Goal: Task Accomplishment & Management: Use online tool/utility

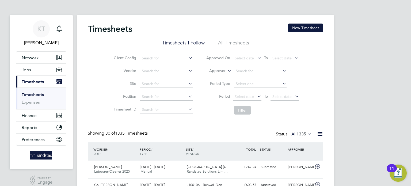
click at [43, 92] on link "Timesheets" at bounding box center [33, 94] width 22 height 5
click at [297, 24] on button "New Timesheet" at bounding box center [305, 28] width 35 height 9
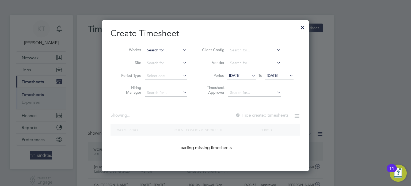
click at [168, 47] on input at bounding box center [166, 50] width 42 height 7
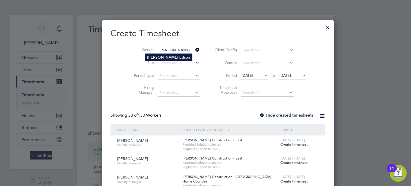
click at [166, 57] on li "[PERSON_NAME] son" at bounding box center [168, 57] width 47 height 7
type input "[PERSON_NAME]"
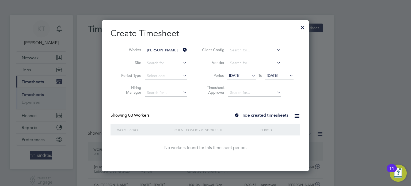
click at [258, 117] on label "Hide created timesheets" at bounding box center [261, 115] width 54 height 5
click at [272, 74] on span "[DATE]" at bounding box center [272, 75] width 11 height 5
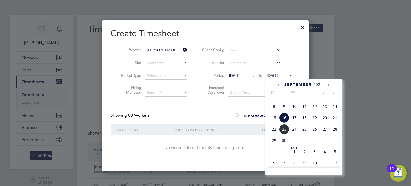
click at [291, 123] on span "17" at bounding box center [294, 118] width 10 height 10
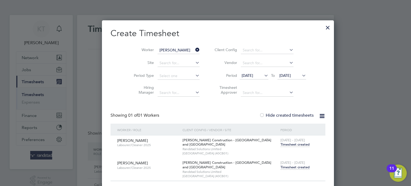
click at [284, 147] on div "[DATE] - [DATE] Timesheet created" at bounding box center [299, 142] width 41 height 14
click at [280, 146] on span "Timesheet created" at bounding box center [294, 144] width 29 height 5
